Goal: Task Accomplishment & Management: Use online tool/utility

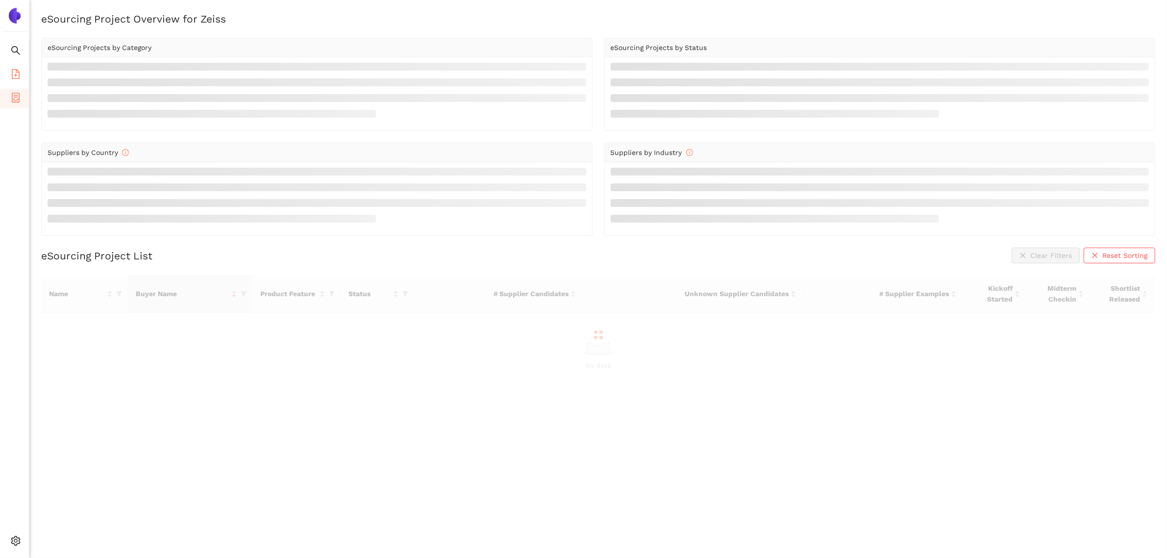
click at [13, 70] on icon "file-add" at bounding box center [16, 74] width 10 height 10
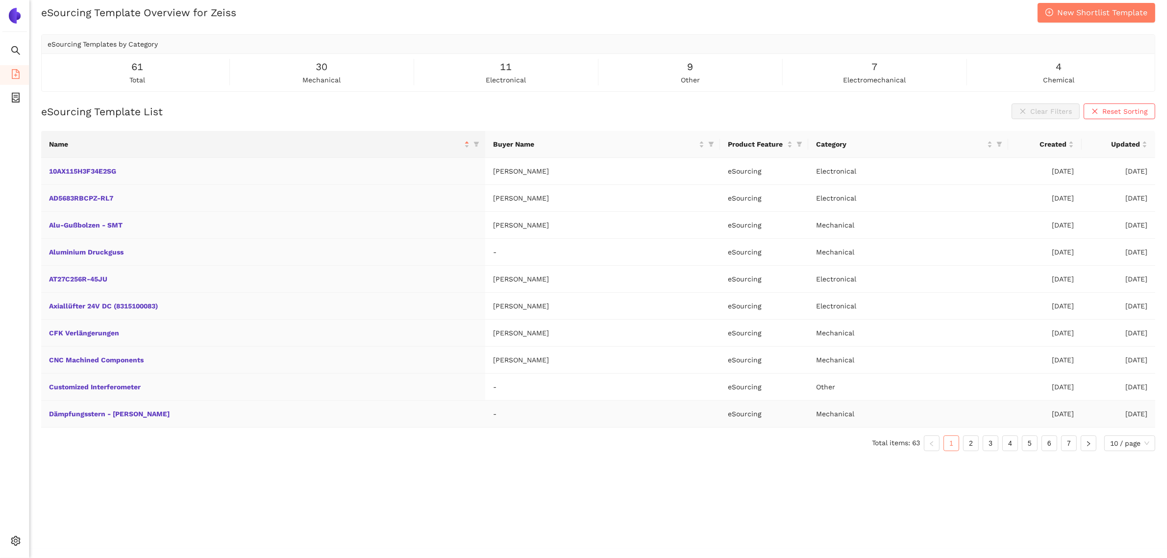
scroll to position [11, 0]
click at [1113, 440] on span "10 / page" at bounding box center [1129, 440] width 39 height 15
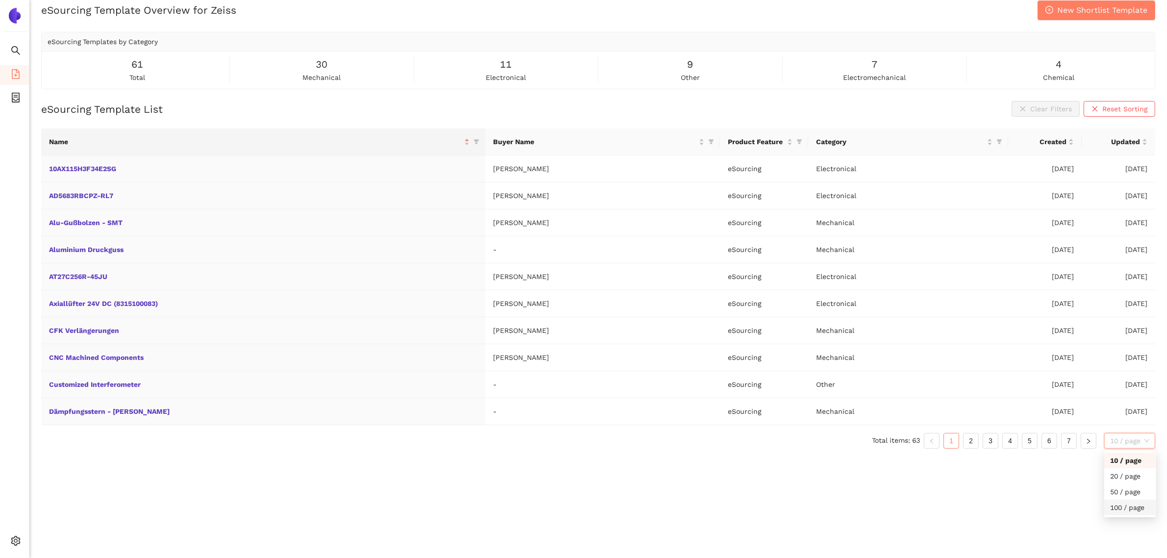
click at [1118, 511] on div "100 / page" at bounding box center [1130, 507] width 40 height 11
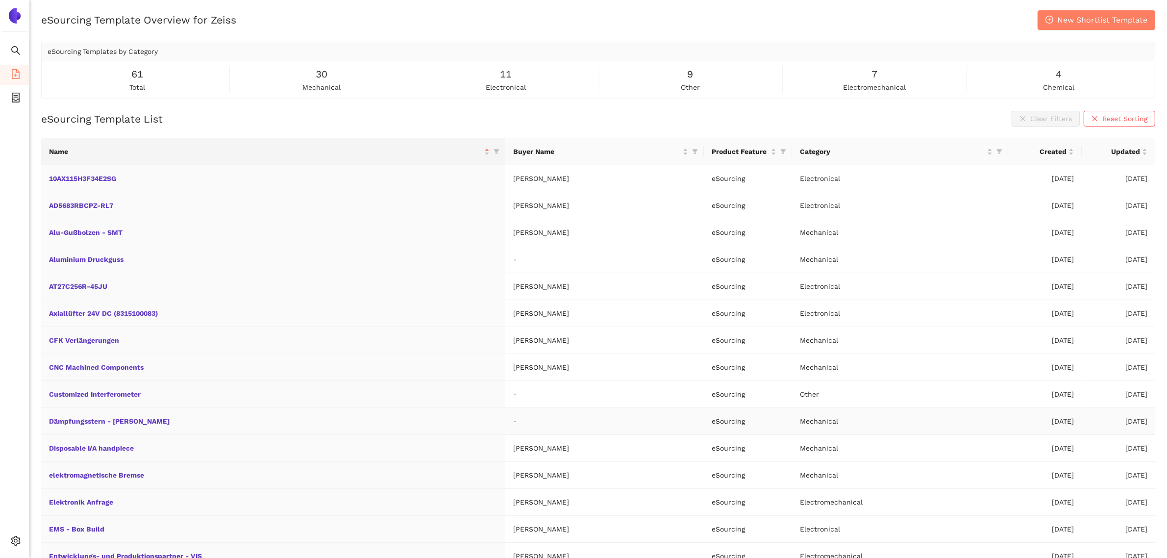
scroll to position [0, 0]
drag, startPoint x: 11, startPoint y: 74, endPoint x: 14, endPoint y: 81, distance: 8.2
click at [12, 74] on icon "file-add" at bounding box center [16, 74] width 8 height 10
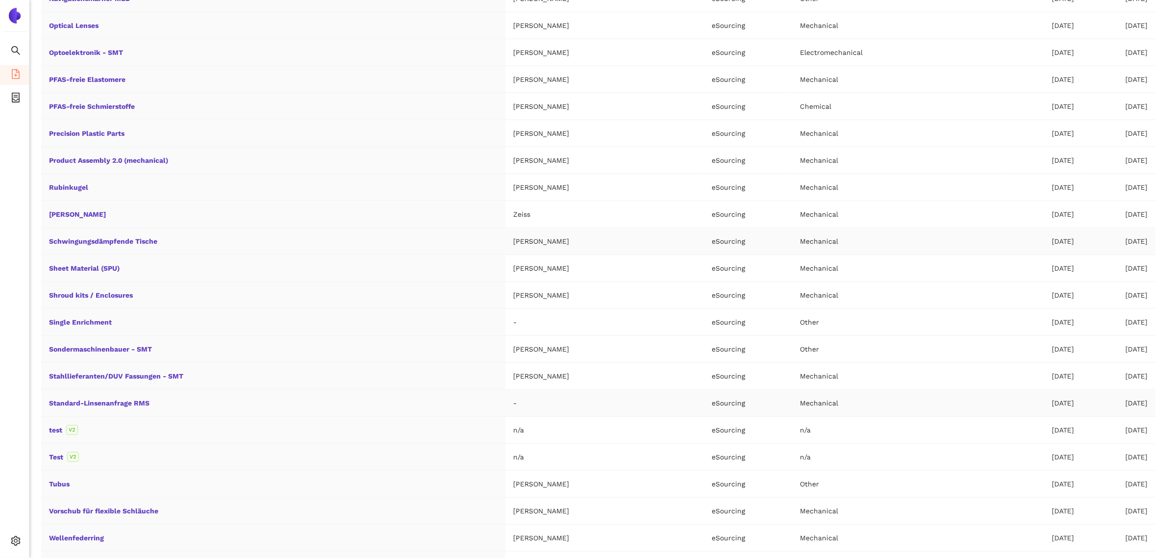
scroll to position [1223, 0]
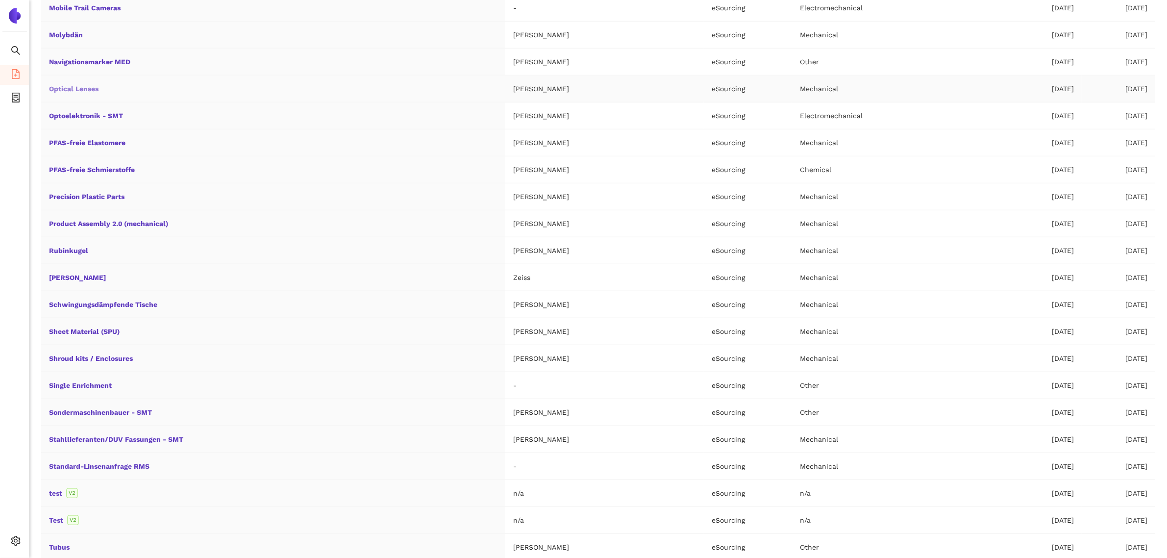
click at [0, 0] on link "Optical Lenses" at bounding box center [0, 0] width 0 height 0
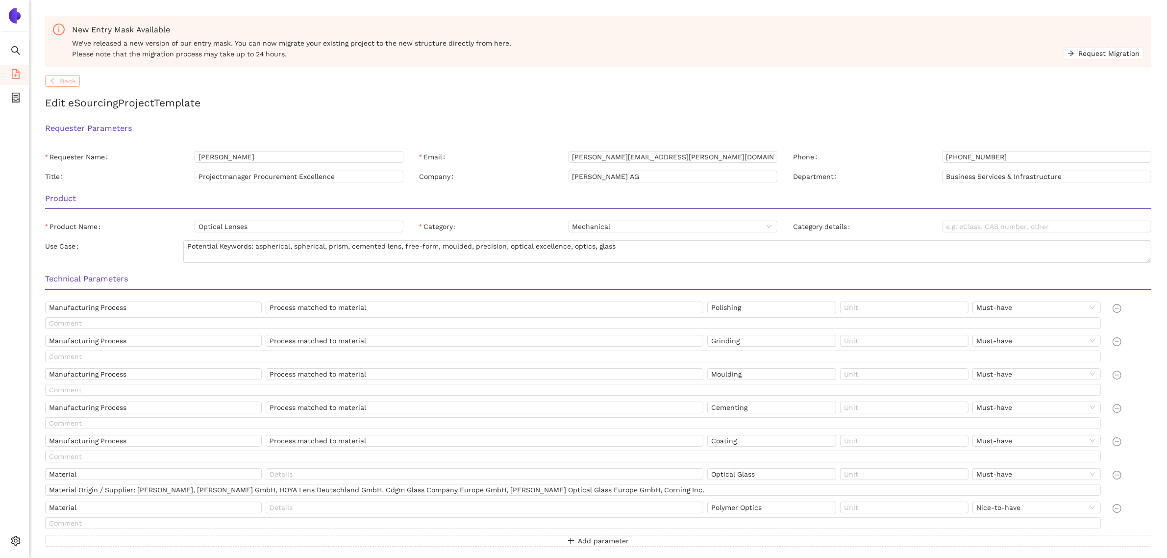
click at [58, 75] on button "Back" at bounding box center [62, 81] width 35 height 12
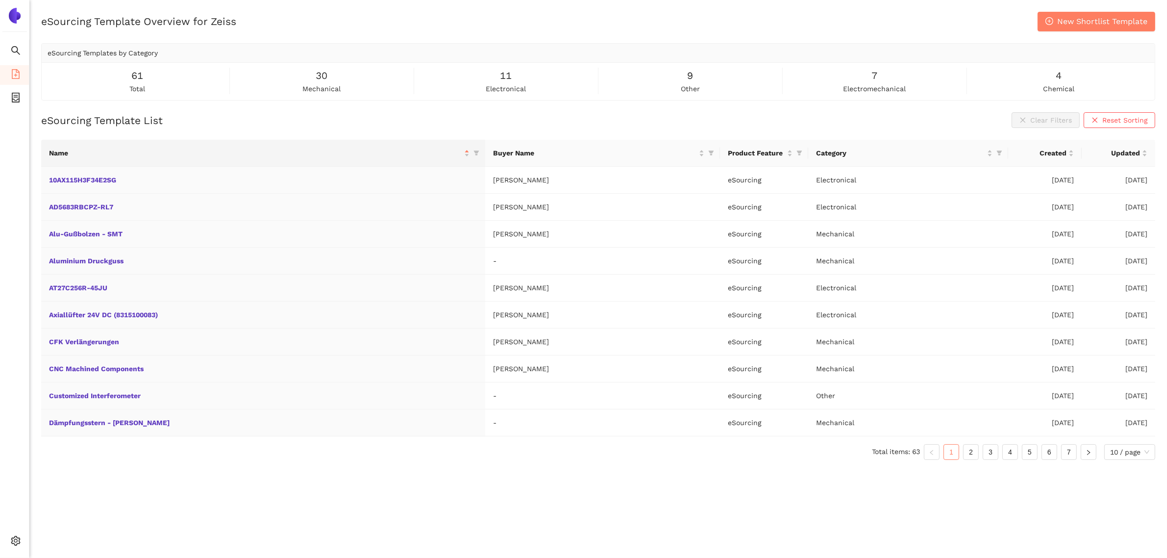
scroll to position [11, 0]
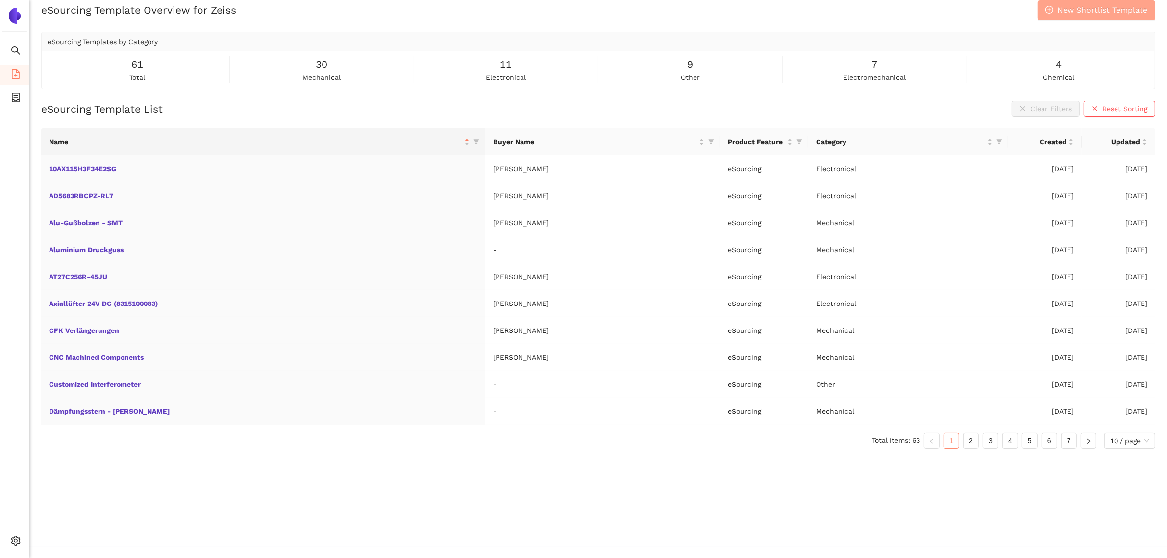
click at [1079, 11] on span "New Shortlist Template" at bounding box center [1102, 10] width 90 height 12
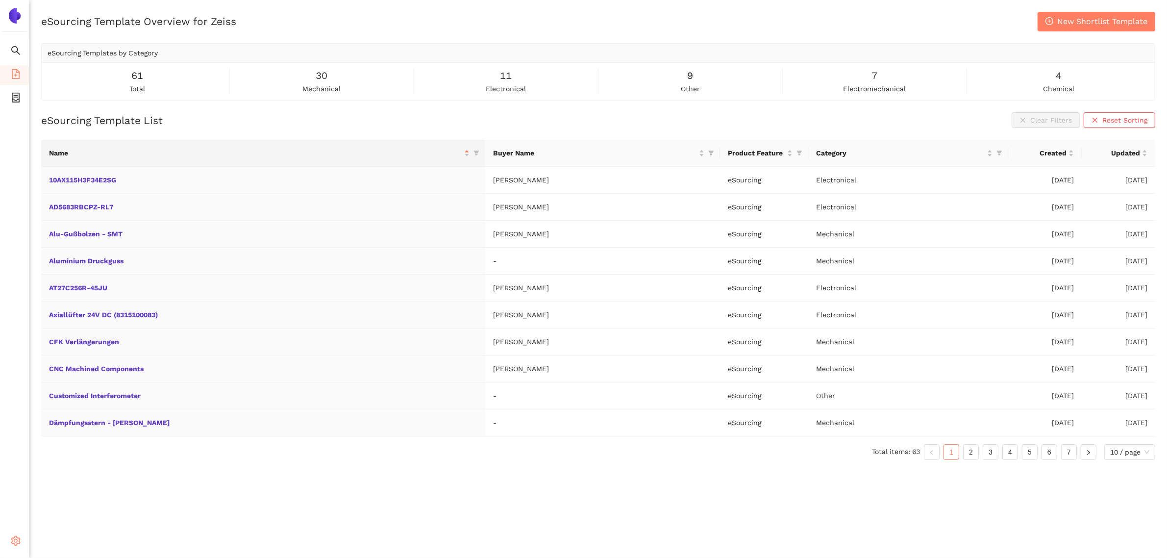
click at [13, 542] on icon "setting" at bounding box center [16, 541] width 10 height 10
click at [83, 494] on span "My Organization" at bounding box center [75, 495] width 53 height 8
